Goal: Check status: Check status

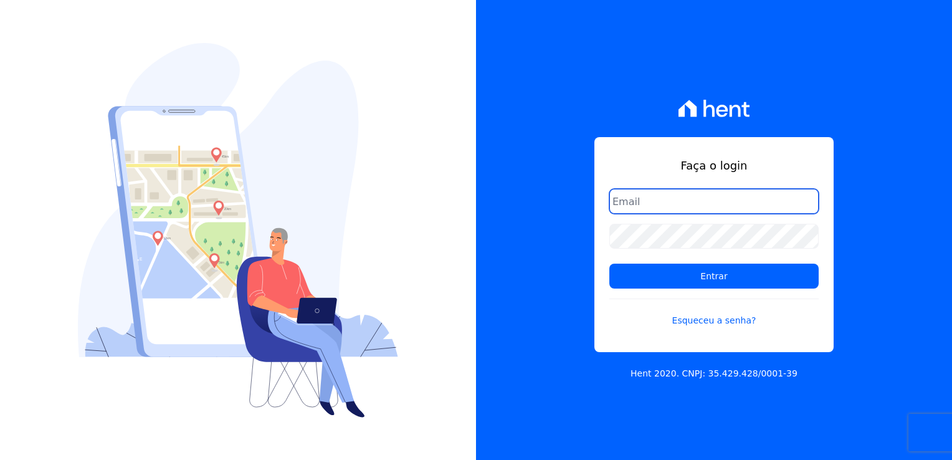
click at [705, 202] on input "email" at bounding box center [713, 201] width 209 height 25
type input "[EMAIL_ADDRESS][DOMAIN_NAME]"
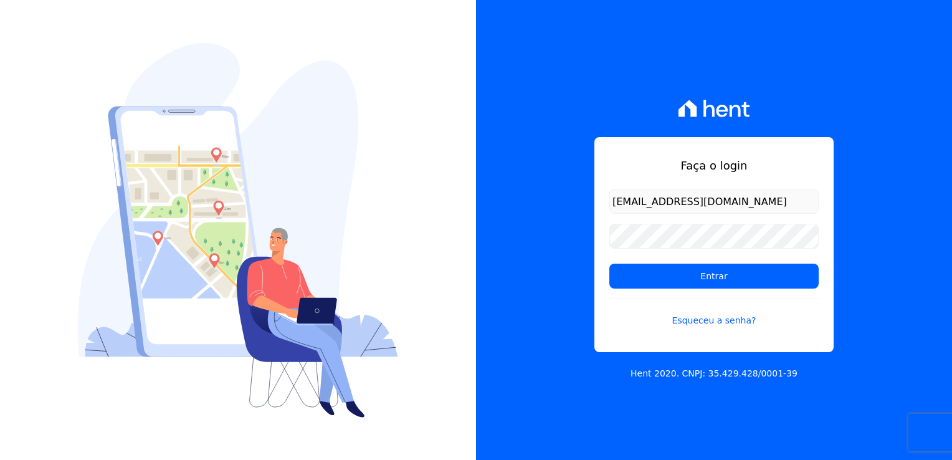
click at [720, 291] on form "[EMAIL_ADDRESS][DOMAIN_NAME] Entrar Esqueceu a senha?" at bounding box center [713, 265] width 209 height 153
click at [718, 278] on input "Entrar" at bounding box center [713, 276] width 209 height 25
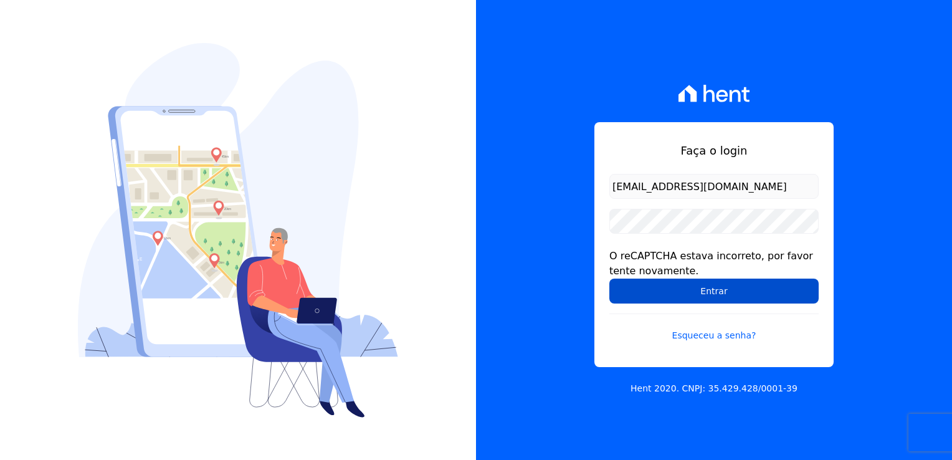
click at [748, 297] on input "Entrar" at bounding box center [713, 290] width 209 height 25
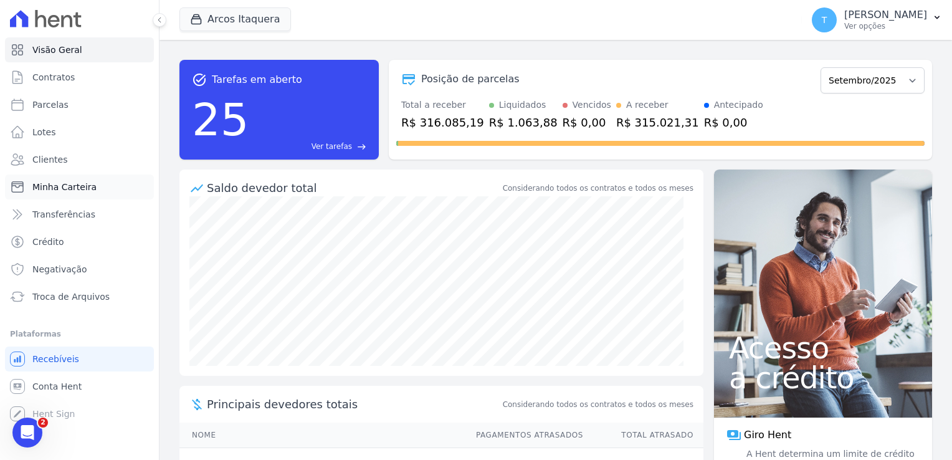
click at [83, 190] on span "Minha Carteira" at bounding box center [64, 187] width 64 height 12
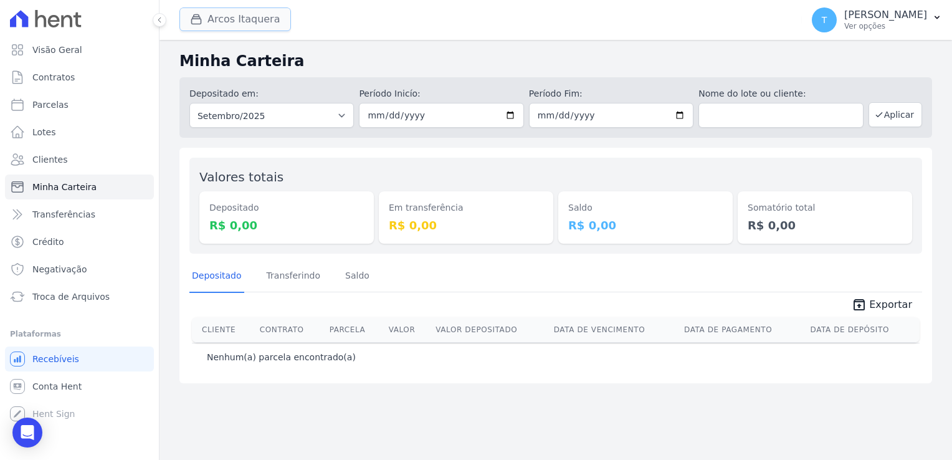
click at [216, 19] on button "Arcos Itaquera" at bounding box center [235, 19] width 112 height 24
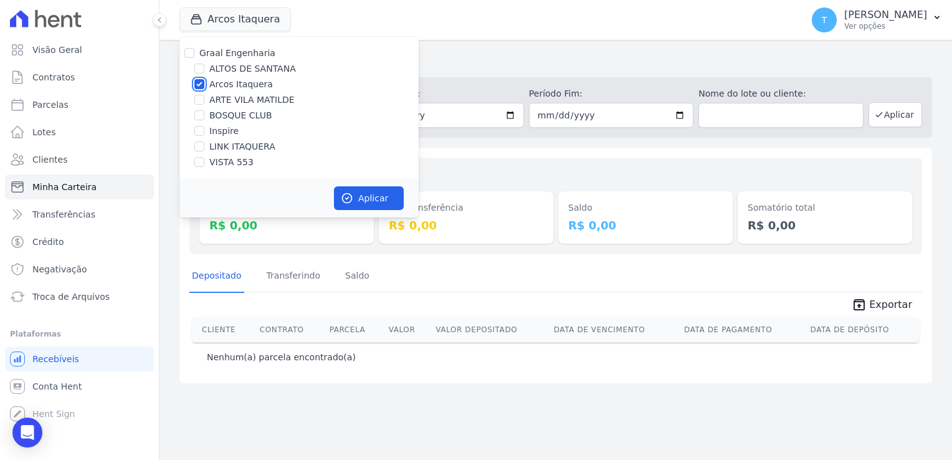
click at [197, 86] on input "Arcos Itaquera" at bounding box center [199, 84] width 10 height 10
checkbox input "false"
click at [202, 146] on input "LINK ITAQUERA" at bounding box center [199, 146] width 10 height 10
checkbox input "true"
click at [358, 203] on button "Aplicar" at bounding box center [369, 198] width 70 height 24
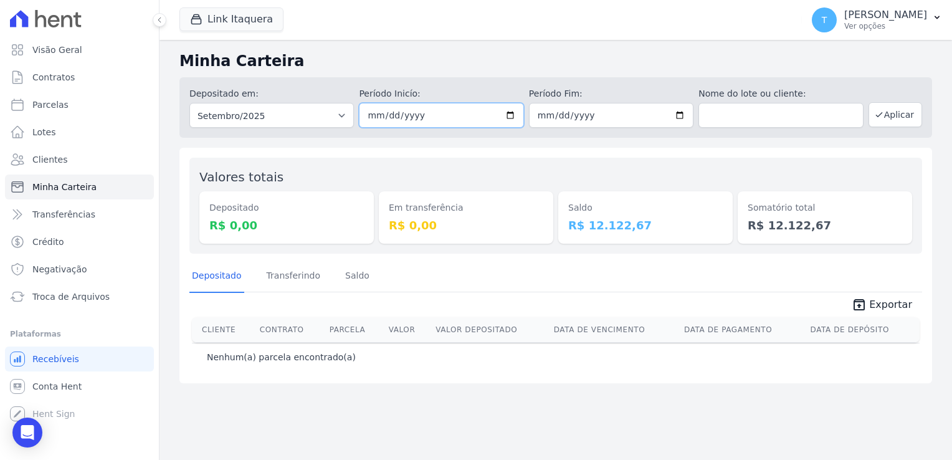
click at [512, 117] on input "2025-09-01" at bounding box center [441, 115] width 164 height 25
type input "[DATE]"
click at [685, 115] on input "2025-09-30" at bounding box center [611, 115] width 164 height 25
type input "[DATE]"
click at [898, 113] on button "Aplicar" at bounding box center [896, 114] width 54 height 25
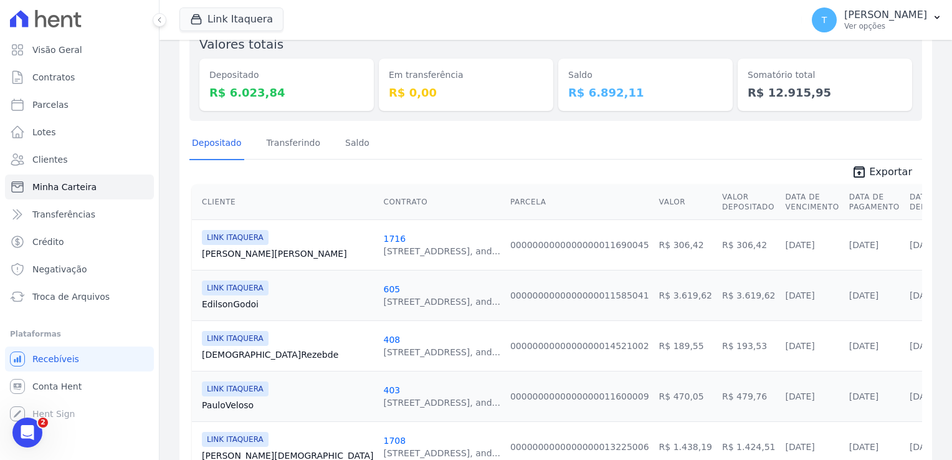
scroll to position [131, 0]
click at [880, 173] on span "Exportar" at bounding box center [890, 173] width 43 height 15
click at [386, 54] on div "Em transferência R$ 0,00" at bounding box center [466, 74] width 174 height 76
click at [230, 26] on button "Link Itaquera" at bounding box center [231, 19] width 104 height 24
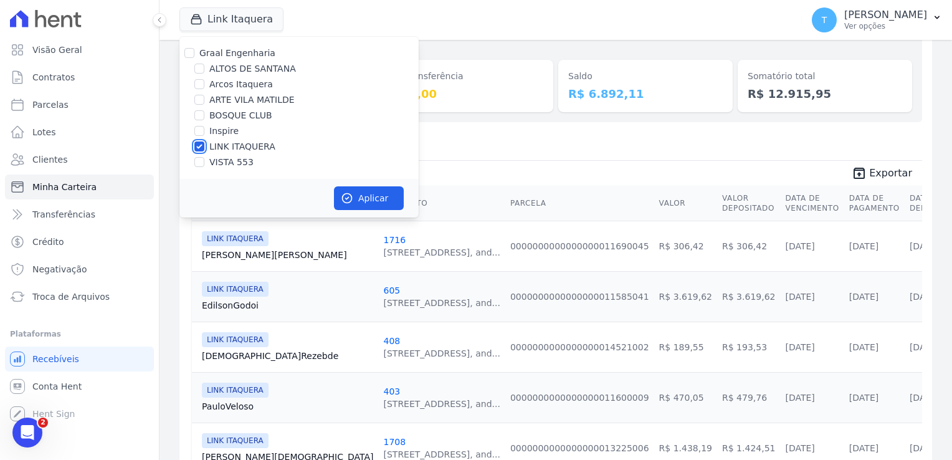
click at [202, 143] on input "LINK ITAQUERA" at bounding box center [199, 146] width 10 height 10
checkbox input "false"
click at [196, 131] on input "Inspire" at bounding box center [199, 131] width 10 height 10
checkbox input "true"
click at [355, 200] on button "Aplicar" at bounding box center [369, 198] width 70 height 24
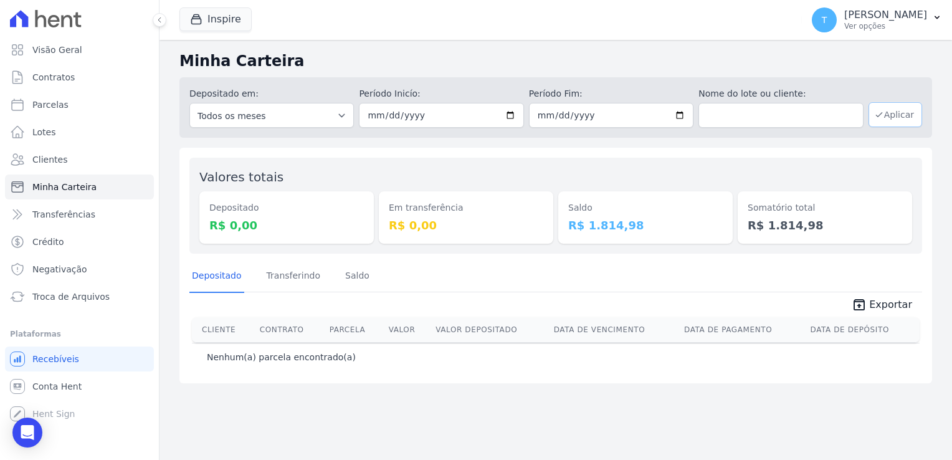
click at [893, 118] on button "Aplicar" at bounding box center [896, 114] width 54 height 25
click at [892, 117] on button "Aplicar" at bounding box center [896, 114] width 54 height 25
click at [212, 22] on button "Inspire" at bounding box center [215, 19] width 72 height 24
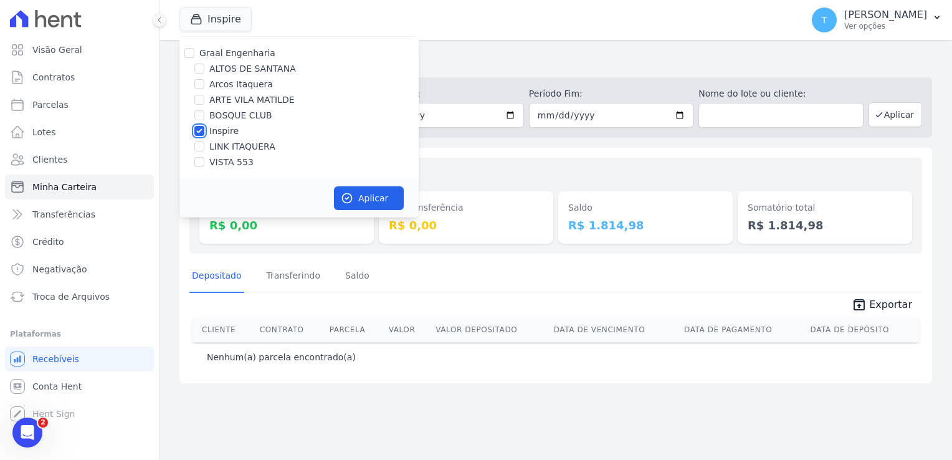
click at [198, 131] on input "Inspire" at bounding box center [199, 131] width 10 height 10
checkbox input "false"
click at [199, 150] on input "LINK ITAQUERA" at bounding box center [199, 146] width 10 height 10
checkbox input "true"
click at [389, 194] on button "Aplicar" at bounding box center [369, 198] width 70 height 24
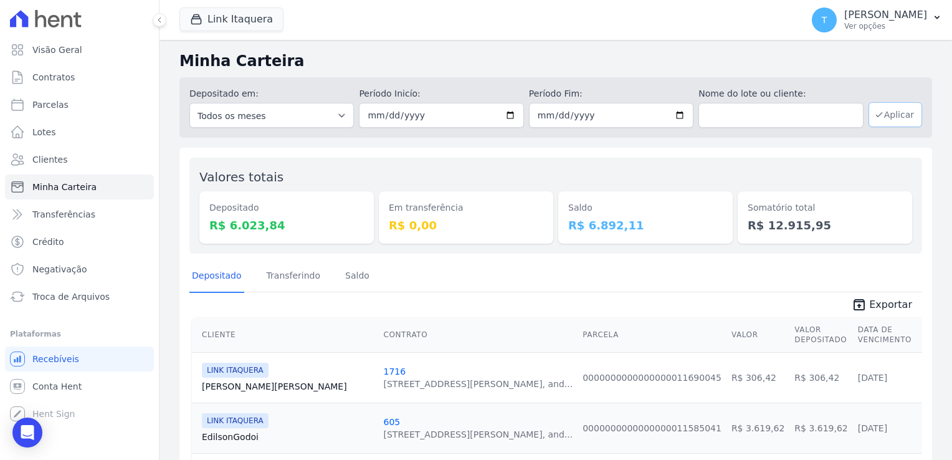
click at [890, 112] on button "Aplicar" at bounding box center [896, 114] width 54 height 25
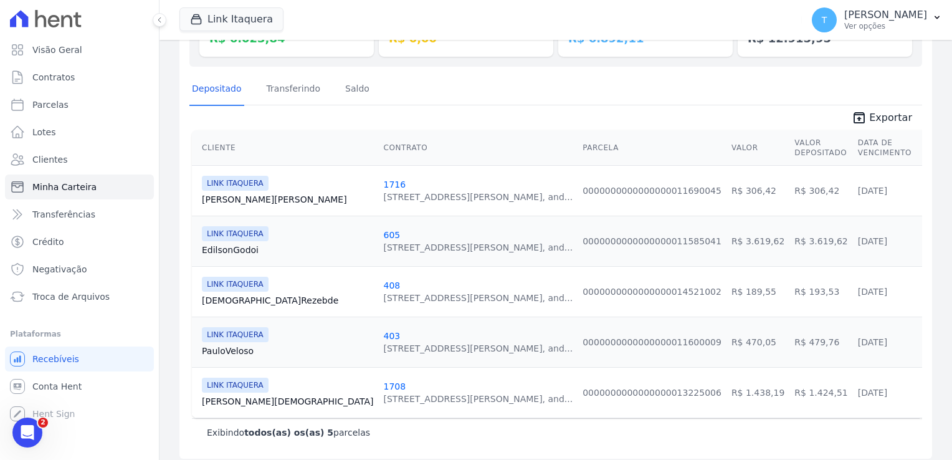
scroll to position [194, 0]
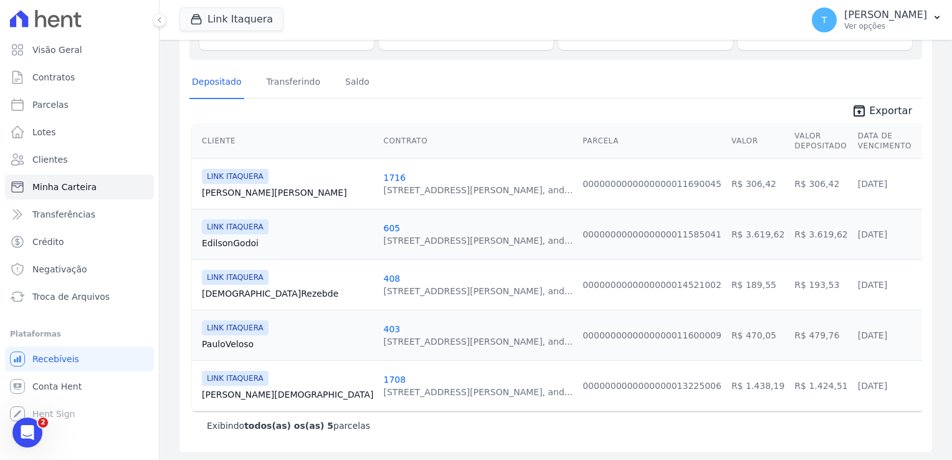
click at [243, 287] on link "[DEMOGRAPHIC_DATA] Rezebde" at bounding box center [287, 293] width 171 height 12
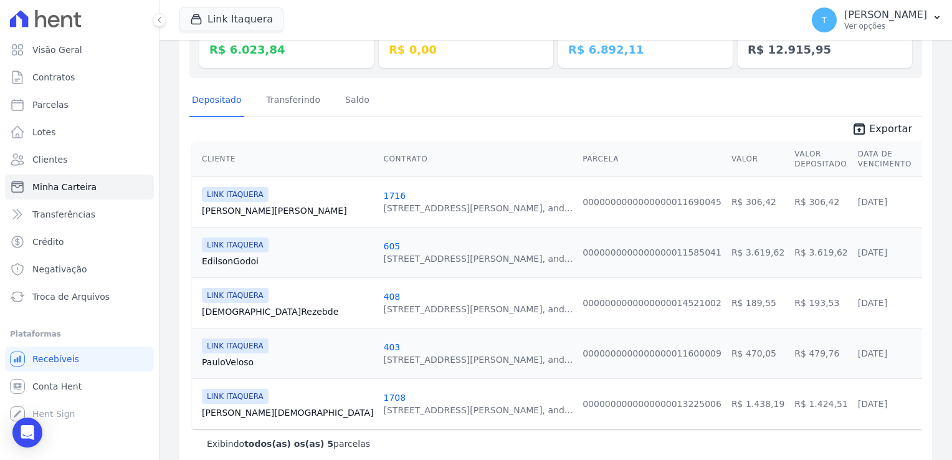
scroll to position [187, 0]
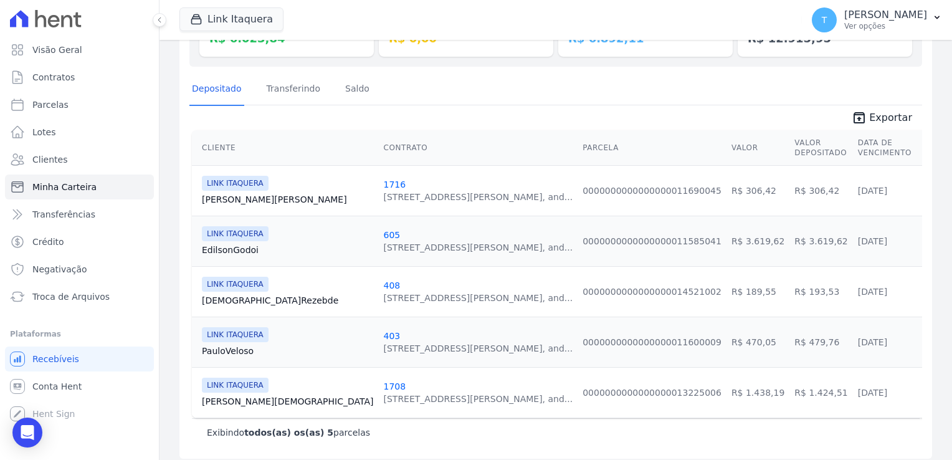
click at [241, 245] on link "[PERSON_NAME]" at bounding box center [287, 250] width 171 height 12
